Goal: Transaction & Acquisition: Obtain resource

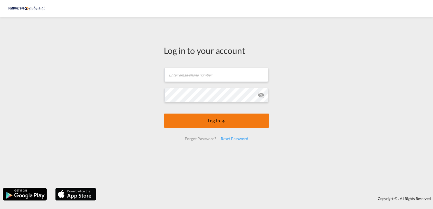
type input "[PERSON_NAME][EMAIL_ADDRESS][DOMAIN_NAME]"
click at [216, 120] on body "Log in to your account [PERSON_NAME][EMAIL_ADDRESS][DOMAIN_NAME] Email field is…" at bounding box center [216, 104] width 433 height 209
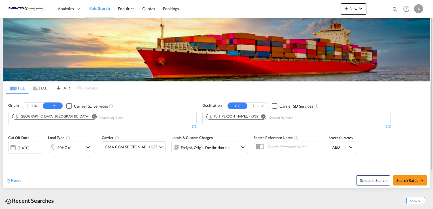
click at [261, 116] on md-icon "Remove" at bounding box center [263, 117] width 4 height 4
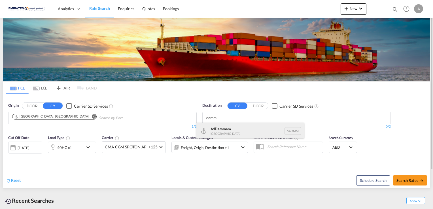
type input "damm"
click at [234, 127] on div "Ad Damm am [GEOGRAPHIC_DATA] [GEOGRAPHIC_DATA]" at bounding box center [251, 131] width 108 height 17
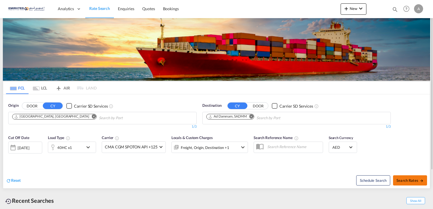
click at [406, 179] on span "Search Rates" at bounding box center [410, 180] width 27 height 5
type input "AEJEA to SADMM / [DATE]"
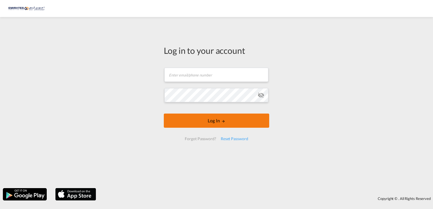
type input "[PERSON_NAME][EMAIL_ADDRESS][DOMAIN_NAME]"
click at [251, 118] on body "Log in to your account [PERSON_NAME][EMAIL_ADDRESS][DOMAIN_NAME] Email field is…" at bounding box center [216, 104] width 433 height 209
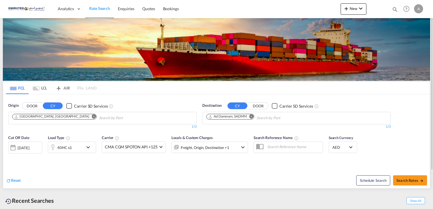
click at [84, 147] on div "40HC x1" at bounding box center [72, 147] width 48 height 11
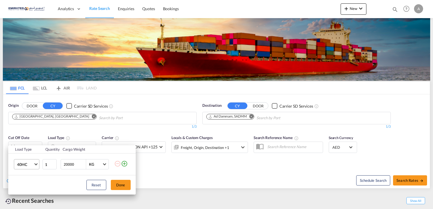
click at [30, 164] on span "40HC" at bounding box center [25, 165] width 16 height 6
click at [25, 134] on div "20GP" at bounding box center [22, 137] width 10 height 6
click at [122, 186] on button "Done" at bounding box center [121, 185] width 20 height 10
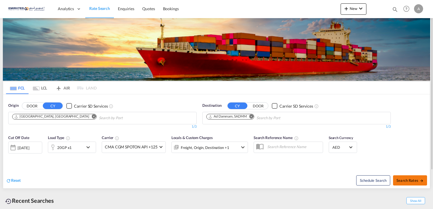
click at [396, 178] on button "Search Rates" at bounding box center [410, 181] width 34 height 10
type input "AEJEA to SADMM / [DATE]"
